Goal: Task Accomplishment & Management: Use online tool/utility

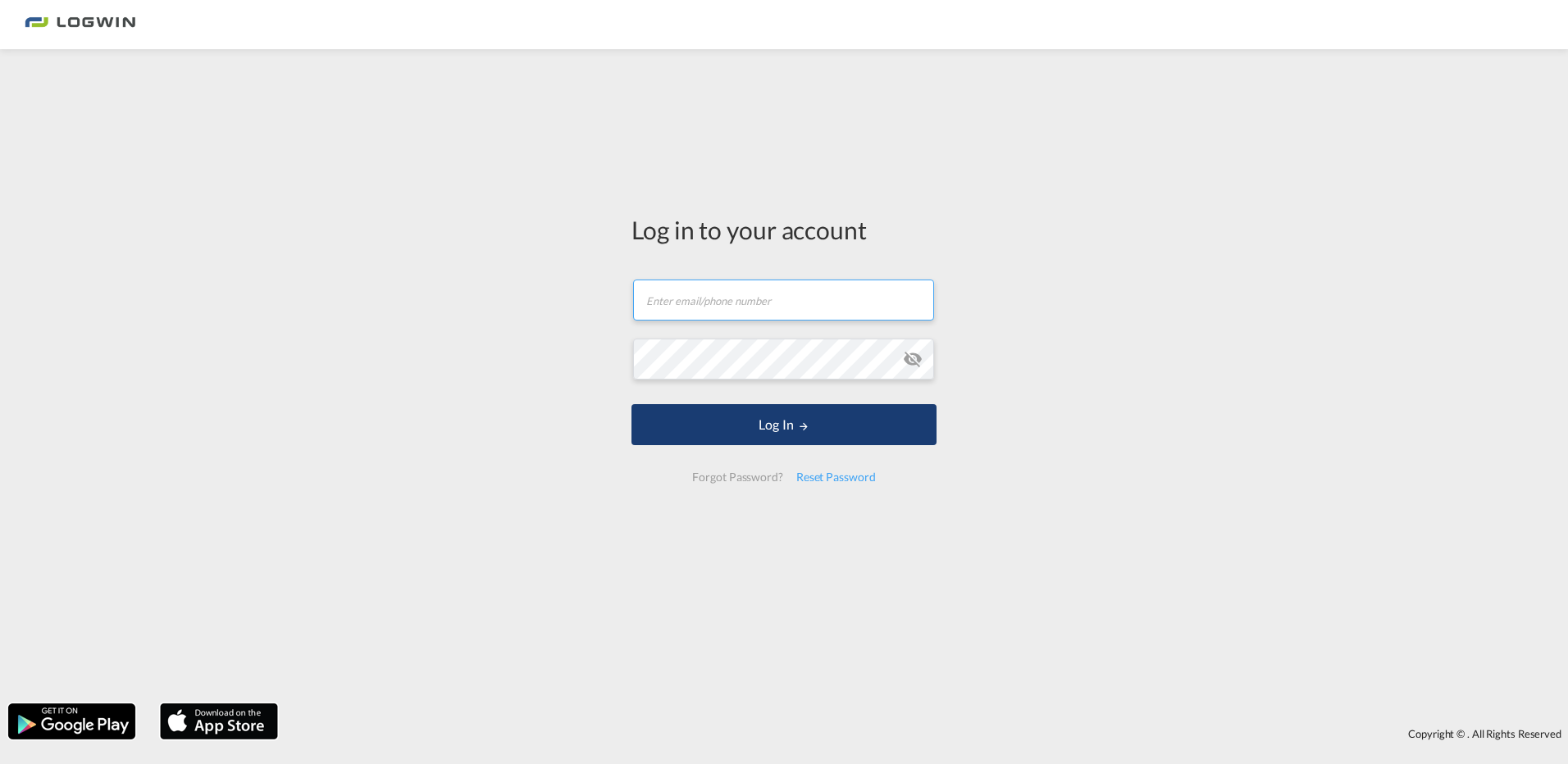
type input "[PERSON_NAME][EMAIL_ADDRESS][PERSON_NAME][DOMAIN_NAME]"
click at [774, 427] on button "Log In" at bounding box center [783, 424] width 305 height 41
